Goal: Task Accomplishment & Management: Use online tool/utility

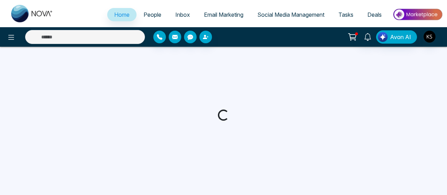
select select "*"
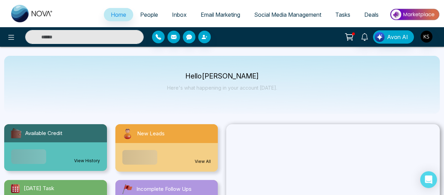
click at [84, 41] on input "text" at bounding box center [84, 37] width 118 height 14
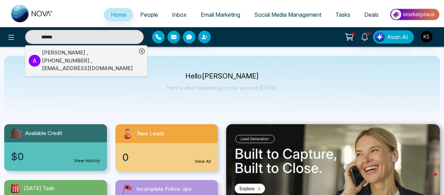
type input "******"
click at [53, 54] on div "[PERSON_NAME] , [PHONE_NUMBER] , [EMAIL_ADDRESS][DOMAIN_NAME]" at bounding box center [89, 61] width 95 height 24
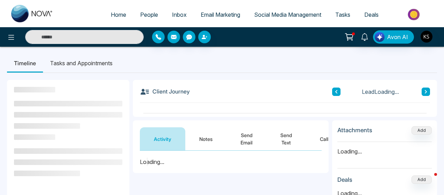
scroll to position [92, 0]
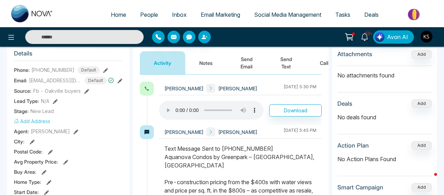
click at [209, 52] on button "Notes" at bounding box center [205, 62] width 41 height 23
